Goal: Task Accomplishment & Management: Use online tool/utility

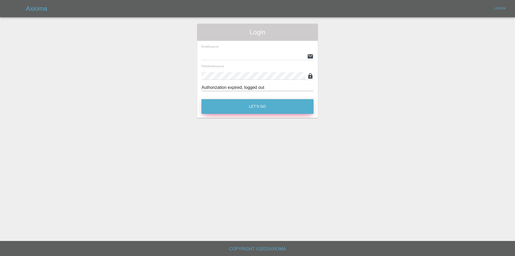
type input "[EMAIL_ADDRESS][DOMAIN_NAME]"
click at [270, 111] on button "Let's Go" at bounding box center [258, 106] width 112 height 15
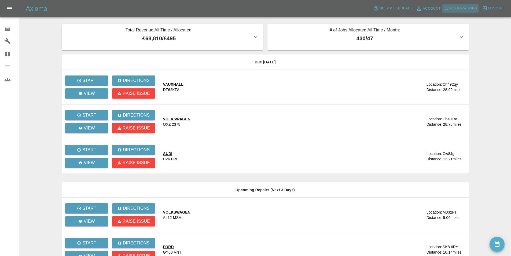
click at [460, 5] on button "Notifications" at bounding box center [460, 8] width 36 height 8
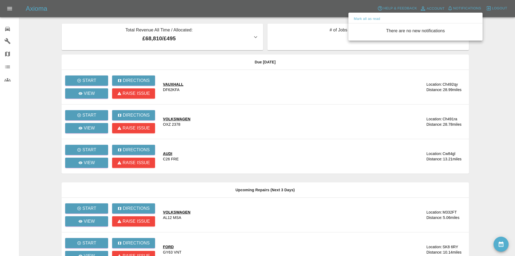
click at [228, 5] on div at bounding box center [257, 128] width 515 height 256
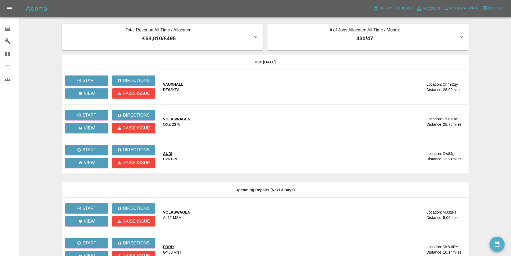
click at [228, 6] on div "Axioma Help & Feedback Account Notifications 0 Logout" at bounding box center [268, 8] width 485 height 9
click at [219, 7] on div "Axioma Help & Feedback Account Notifications 0 Logout" at bounding box center [268, 8] width 485 height 9
click at [25, 33] on main "Total Revenue All Time / Allocated: £68,810 / £495 Sprayway Smart Repairs NW : …" at bounding box center [255, 181] width 511 height 362
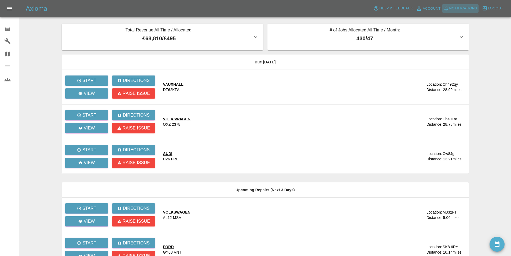
click at [464, 8] on span "Notifications" at bounding box center [463, 8] width 28 height 6
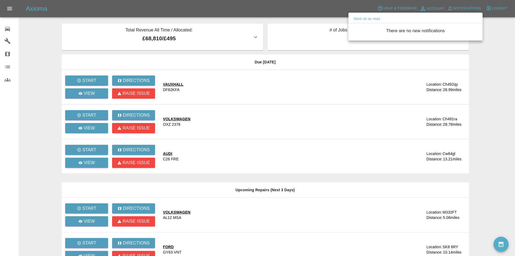
click at [42, 38] on div at bounding box center [257, 128] width 515 height 256
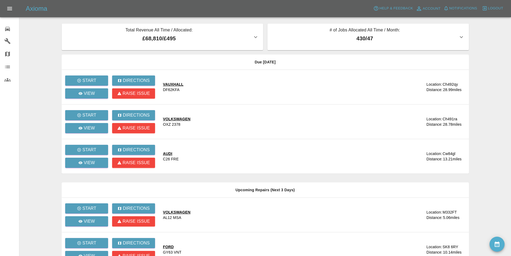
click at [42, 38] on main "Total Revenue All Time / Allocated: £68,810 / £495 Sprayway Smart Repairs NW : …" at bounding box center [255, 181] width 511 height 362
click at [31, 31] on main "Total Revenue All Time / Allocated: £68,810 / £495 Sprayway Smart Repairs NW : …" at bounding box center [255, 181] width 511 height 362
click at [38, 32] on main "Total Revenue All Time / Allocated: £68,810 / £495 Sprayway Smart Repairs NW : …" at bounding box center [255, 181] width 511 height 362
click at [9, 29] on icon at bounding box center [7, 29] width 5 height 4
click at [38, 32] on main "Total Revenue All Time / Allocated: £68,810 / £495 Sprayway Smart Repairs NW : …" at bounding box center [255, 181] width 511 height 362
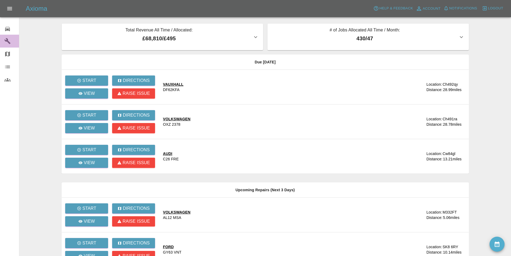
click at [8, 38] on icon at bounding box center [7, 41] width 6 height 6
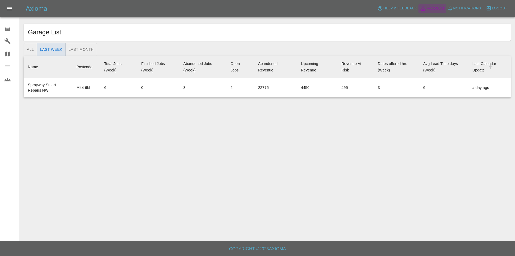
click at [427, 7] on span "Account" at bounding box center [436, 9] width 18 height 6
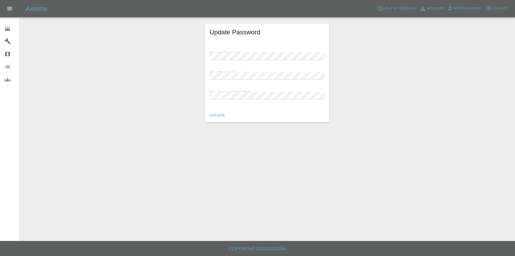
click at [240, 49] on div "Current Password (required)" at bounding box center [267, 52] width 115 height 15
click at [137, 73] on div "Update Password Current Password (required) New Password (required) New Passwor…" at bounding box center [267, 73] width 495 height 99
click at [152, 93] on div "Update Password Current Password (required) New Password (required) New Passwor…" at bounding box center [267, 73] width 495 height 99
click at [199, 74] on div "Update Password Current Password (required) New Password (required) New Passwor…" at bounding box center [267, 73] width 495 height 99
click at [180, 94] on div "Update Password Current Password (required) New Password (required) New Passwor…" at bounding box center [267, 73] width 495 height 99
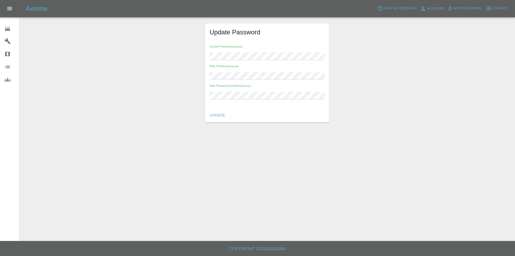
click at [178, 107] on div "Update Password Current Password (required) New Password (required) New Passwor…" at bounding box center [267, 73] width 495 height 99
click at [215, 115] on button "Update" at bounding box center [217, 115] width 20 height 10
click at [158, 45] on div "Update Password Current Password (required) New Password (required) New Passwor…" at bounding box center [267, 76] width 495 height 105
click at [7, 28] on icon at bounding box center [7, 29] width 6 height 6
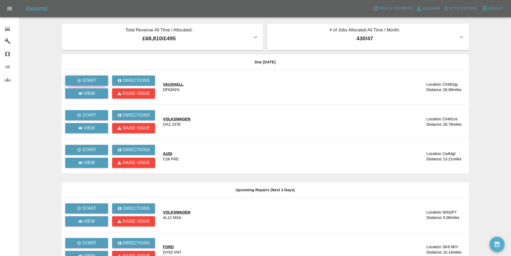
click at [78, 76] on button "Start" at bounding box center [86, 80] width 43 height 10
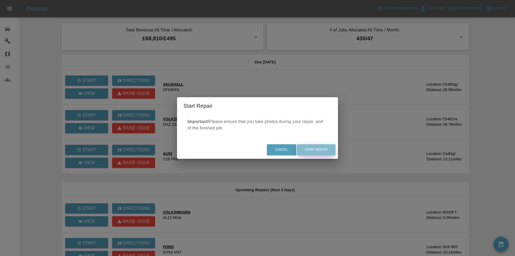
click at [327, 149] on button "Start Repair" at bounding box center [316, 149] width 39 height 11
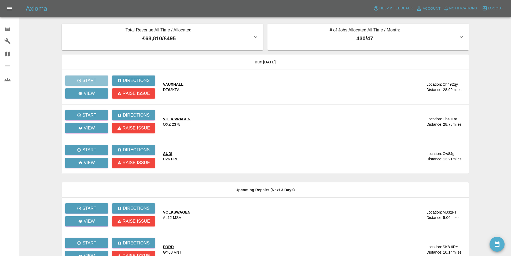
click at [37, 50] on main "Total Revenue All Time / Allocated: £68,810 / £495 Sprayway Smart Repairs NW : …" at bounding box center [255, 181] width 511 height 362
click at [31, 32] on main "Total Revenue All Time / Allocated: £68,810 / £495 Sprayway Smart Repairs NW : …" at bounding box center [255, 181] width 511 height 362
click at [42, 31] on main "Total Revenue All Time / Allocated: £68,810 / £495 Sprayway Smart Repairs NW : …" at bounding box center [255, 181] width 511 height 362
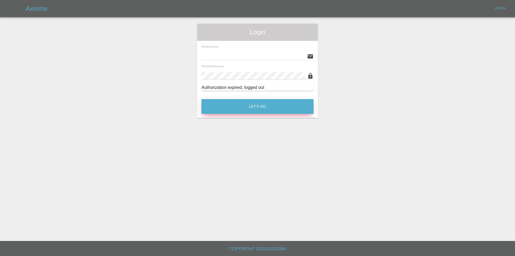
type input "[EMAIL_ADDRESS][DOMAIN_NAME]"
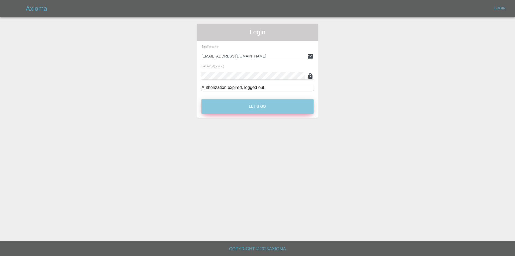
click at [250, 106] on button "Let's Go" at bounding box center [258, 106] width 112 height 15
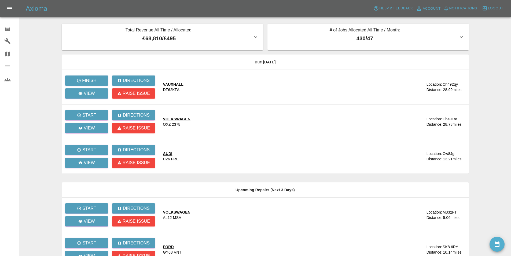
click at [488, 56] on main "Total Revenue All Time / Allocated: £68,810 / £495 Sprayway Smart Repairs NW : …" at bounding box center [255, 181] width 511 height 362
click at [457, 7] on span "Notifications" at bounding box center [463, 8] width 28 height 6
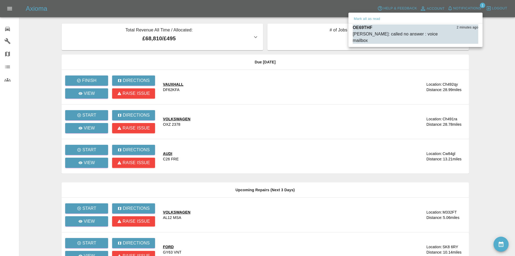
click at [291, 7] on div at bounding box center [257, 128] width 515 height 256
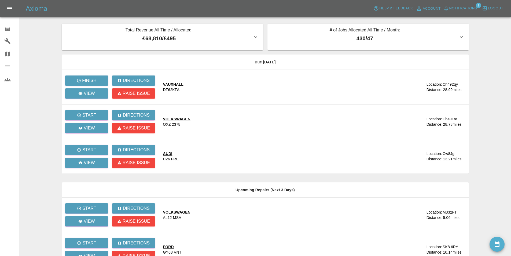
click at [294, 6] on div "Axioma Help & Feedback Account Notifications 1 Logout" at bounding box center [268, 8] width 485 height 9
click at [292, 6] on div "Axioma Help & Feedback Account Notifications 1 Logout" at bounding box center [268, 8] width 485 height 9
click at [291, 6] on div "Axioma Help & Feedback Account Notifications 1 Logout" at bounding box center [268, 8] width 485 height 9
click at [292, 6] on div "Axioma Help & Feedback Account Notifications 1 Logout" at bounding box center [268, 8] width 485 height 9
click at [93, 161] on p "View" at bounding box center [89, 162] width 11 height 6
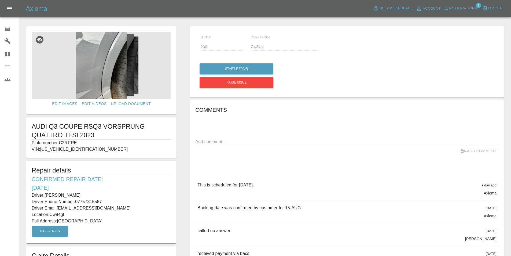
click at [8, 30] on icon at bounding box center [7, 29] width 5 height 4
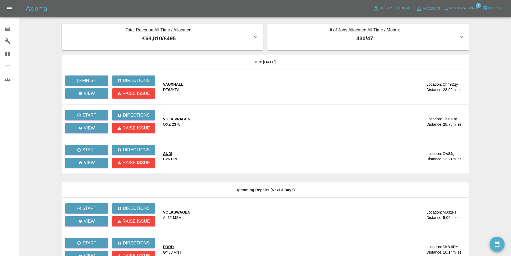
click at [50, 36] on main "Total Revenue All Time / Allocated: £68,810 / £495 Sprayway Smart Repairs NW : …" at bounding box center [255, 181] width 511 height 362
click at [86, 166] on link "View" at bounding box center [86, 163] width 43 height 10
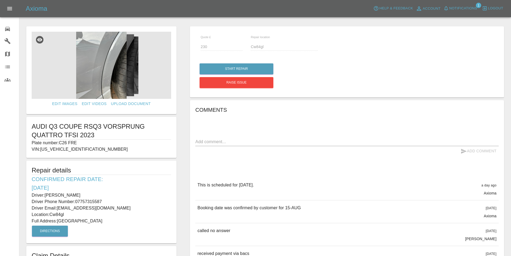
click at [6, 27] on icon at bounding box center [7, 29] width 6 height 6
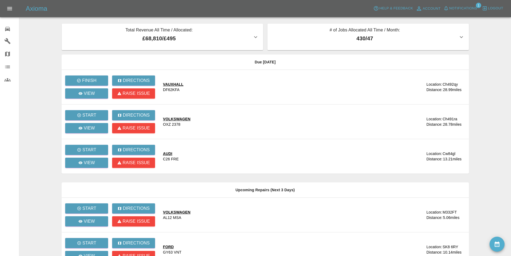
click at [32, 41] on main "Total Revenue All Time / Allocated: £68,810 / £495 Sprayway Smart Repairs NW : …" at bounding box center [255, 181] width 511 height 362
click at [473, 6] on span "Notifications" at bounding box center [463, 8] width 28 height 6
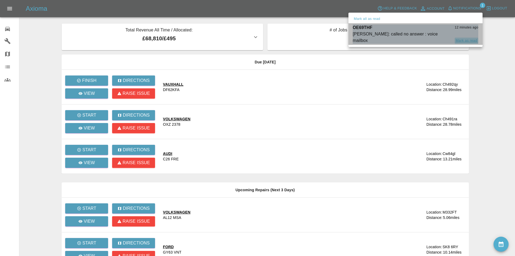
click at [471, 38] on button "Mark as read" at bounding box center [467, 41] width 24 height 6
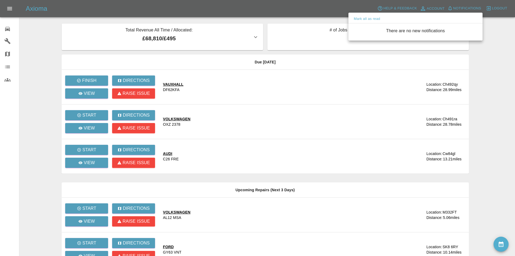
click at [39, 46] on div at bounding box center [257, 128] width 515 height 256
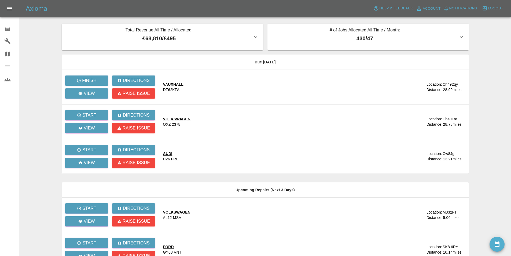
click at [41, 29] on main "Total Revenue All Time / Allocated: £68,810 / £495 Sprayway Smart Repairs NW : …" at bounding box center [255, 181] width 511 height 362
click at [90, 93] on p "View" at bounding box center [89, 93] width 11 height 6
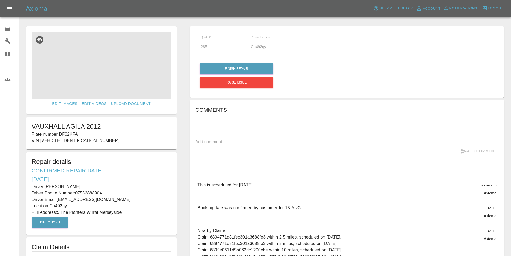
click at [104, 56] on img at bounding box center [102, 65] width 140 height 67
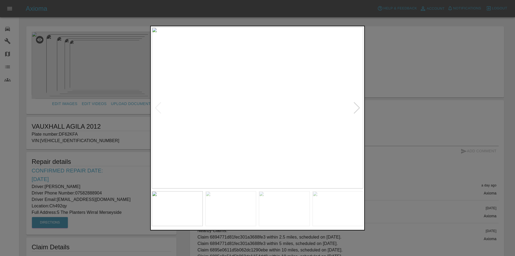
click at [356, 108] on div at bounding box center [356, 108] width 7 height 12
click at [356, 108] on img at bounding box center [257, 107] width 211 height 161
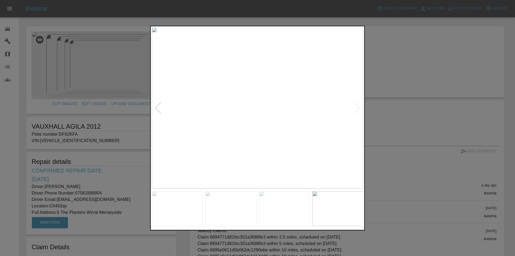
click at [407, 50] on div at bounding box center [257, 128] width 515 height 256
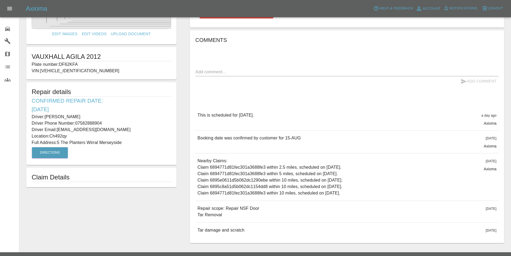
scroll to position [82, 0]
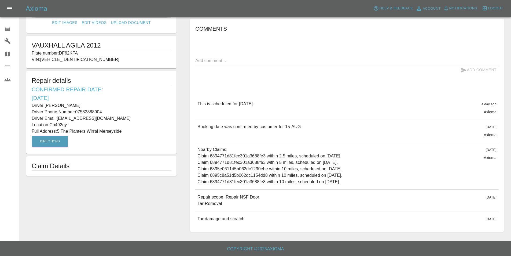
click at [272, 203] on div "Repair scope: Repair NSF Door Tar Removal [DATE]" at bounding box center [346, 199] width 303 height 21
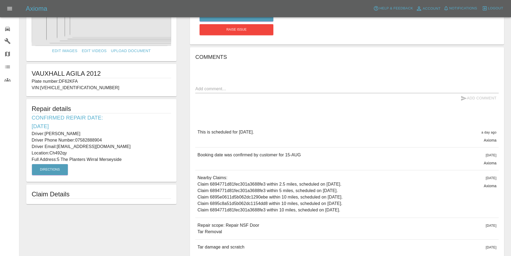
scroll to position [27, 0]
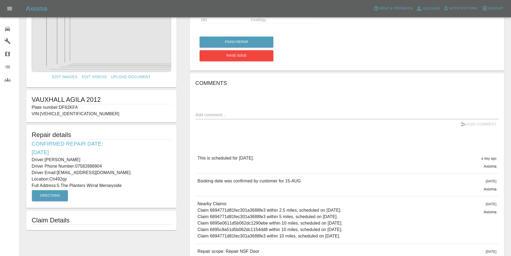
click at [220, 98] on div "Comments x Add Comment This is scheduled for [DATE]. a day ago Axioma This is s…" at bounding box center [346, 180] width 303 height 202
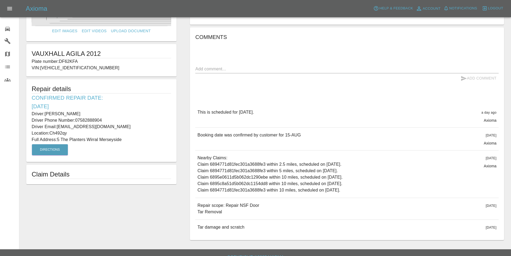
scroll to position [81, 0]
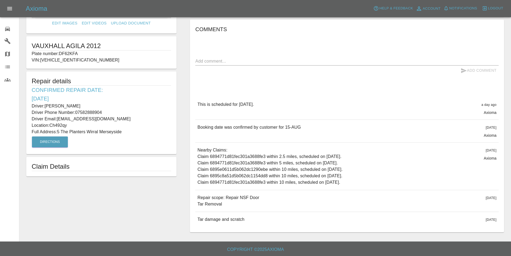
click at [218, 79] on div "Comments x Add Comment This is scheduled for [DATE]. a day ago Axioma This is s…" at bounding box center [346, 126] width 303 height 202
